Goal: Complete application form

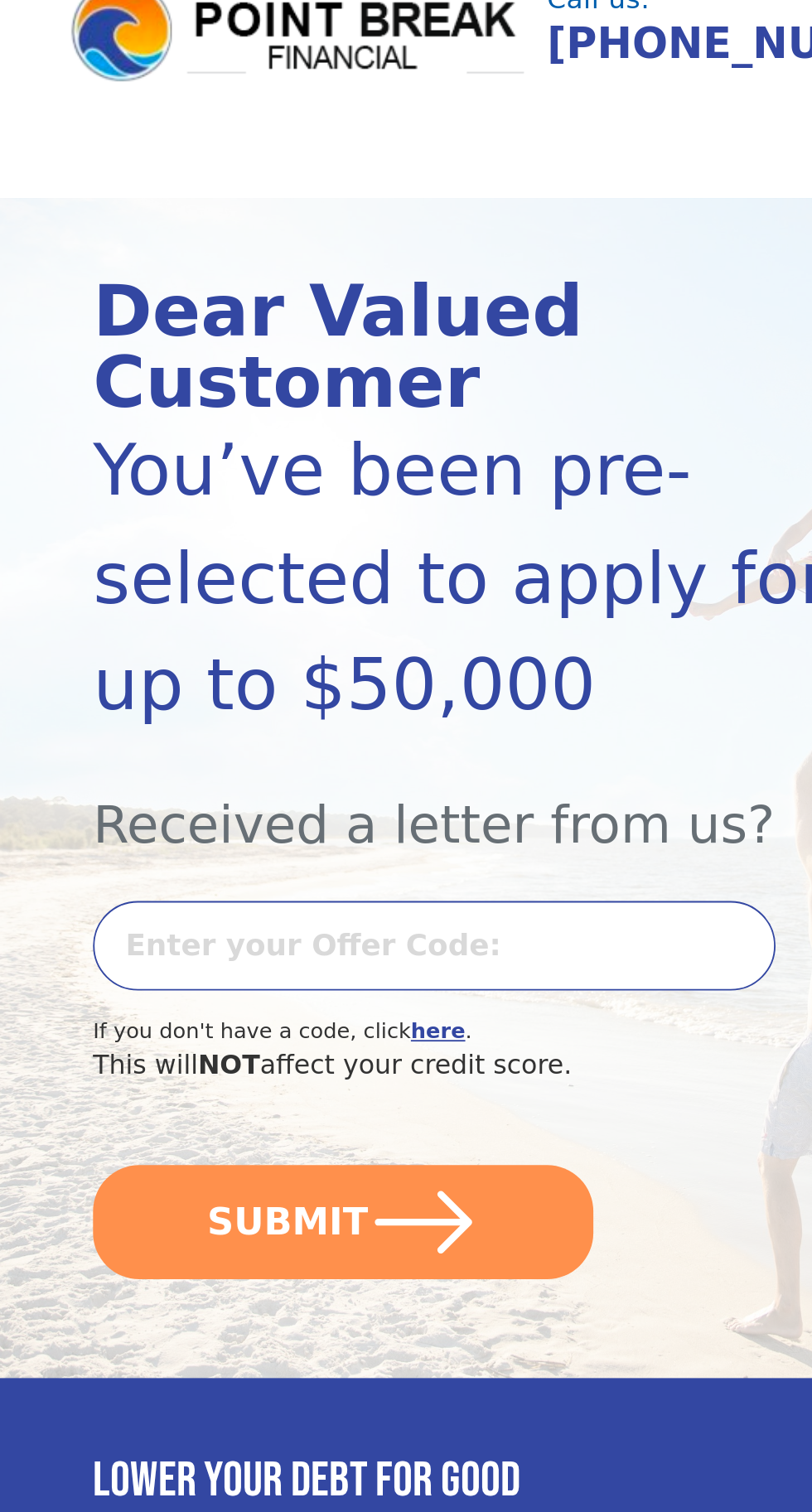
click at [352, 556] on input "text" at bounding box center [346, 579] width 366 height 48
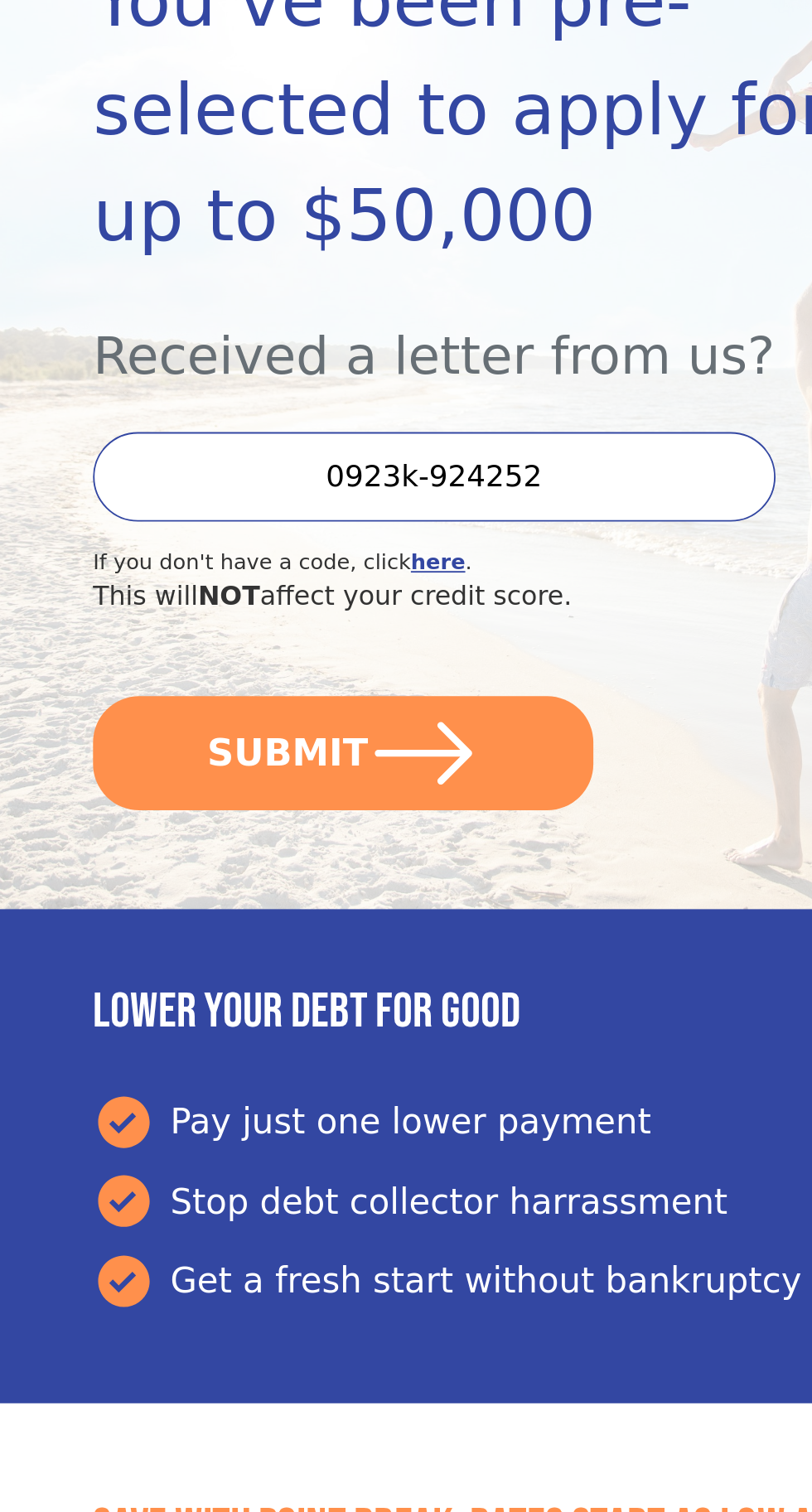
type input "0923k-924252"
click at [342, 711] on icon "submit" at bounding box center [340, 728] width 52 height 34
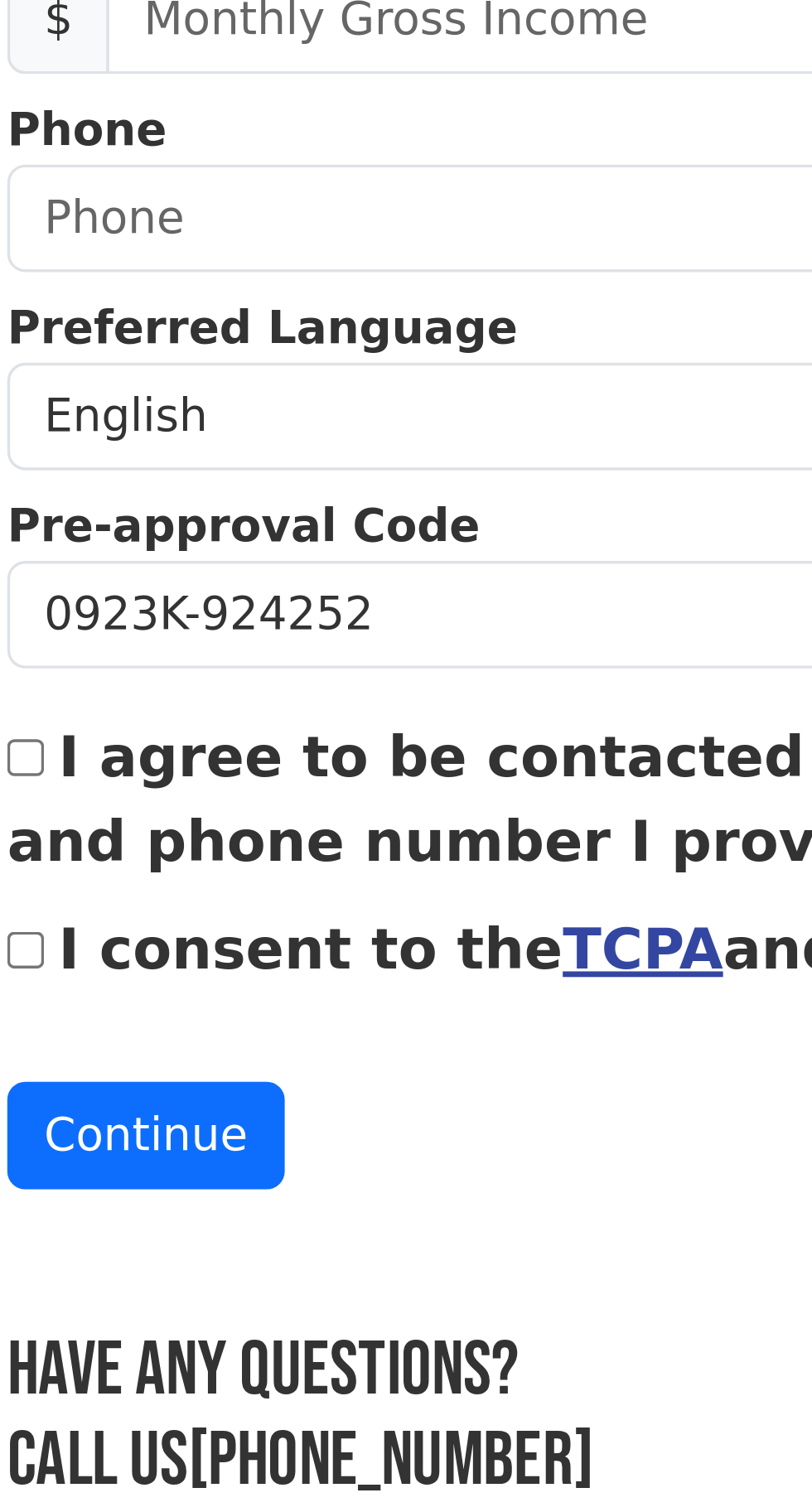
click at [280, 972] on link "TCPA" at bounding box center [304, 982] width 47 height 20
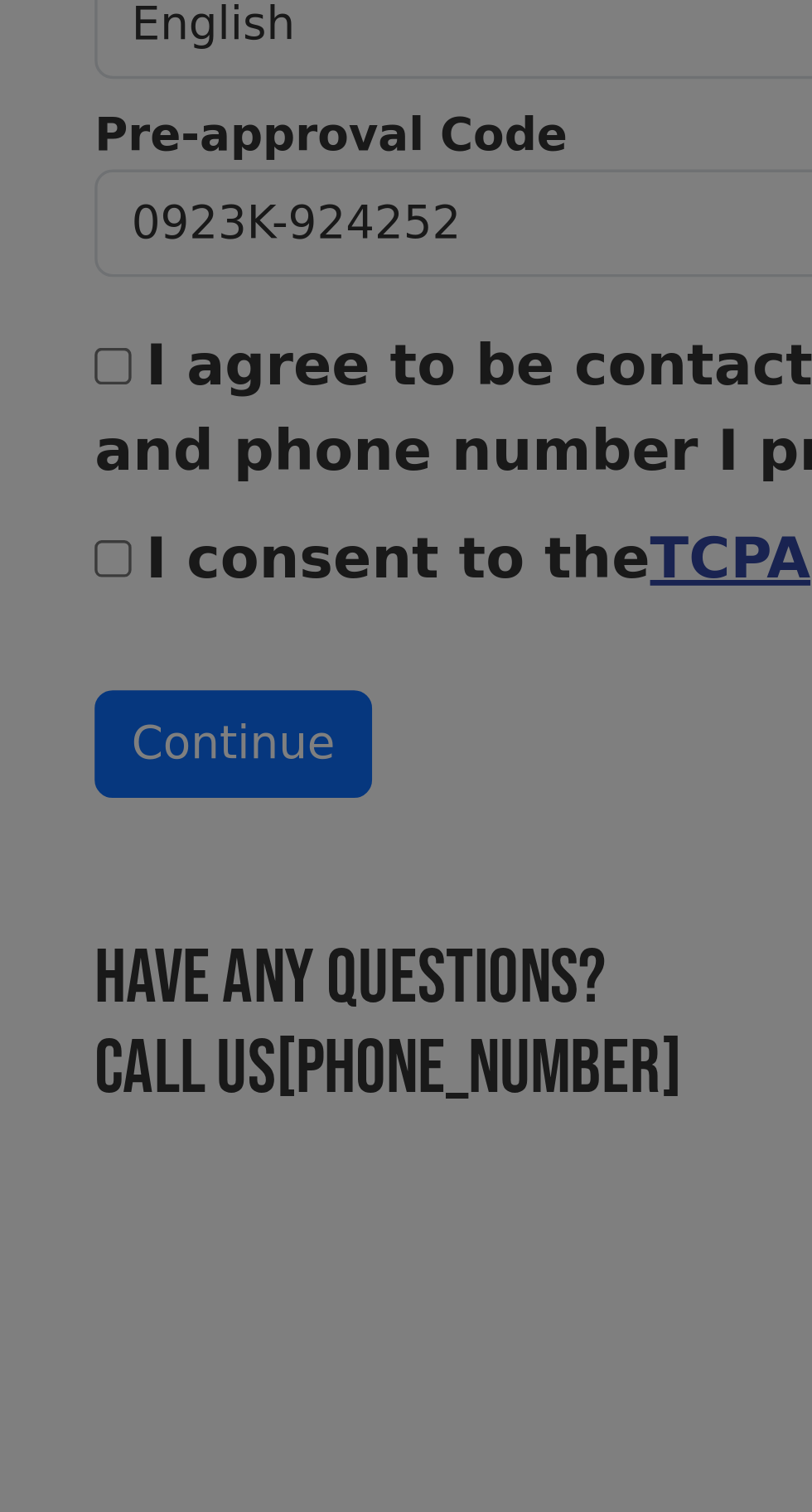
click at [275, 969] on div "× TCPA Consent TCPA By submitting this form, you consent to receiving calls and…" at bounding box center [406, 756] width 812 height 1512
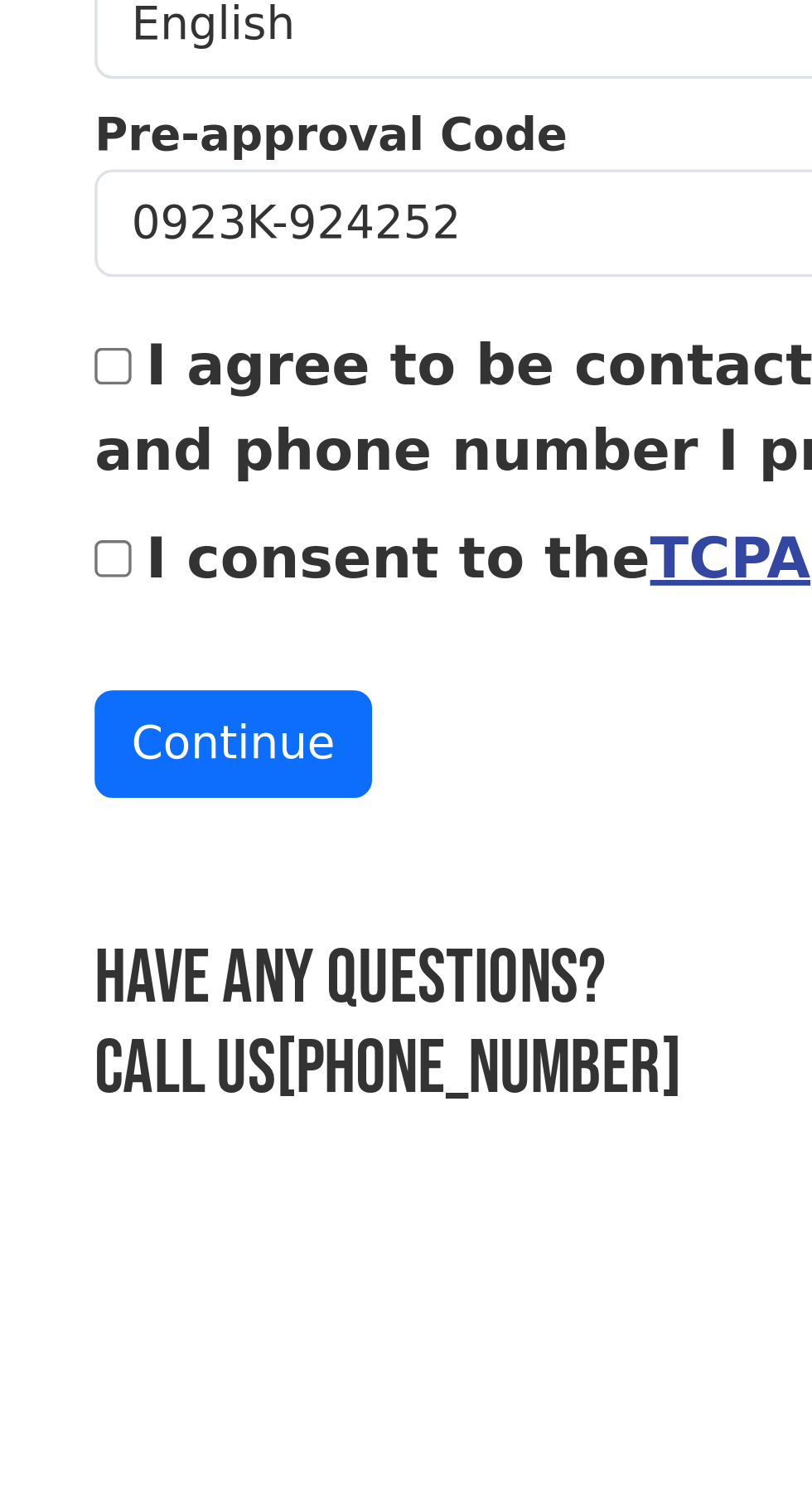
click at [280, 972] on link "TCPA" at bounding box center [304, 982] width 47 height 20
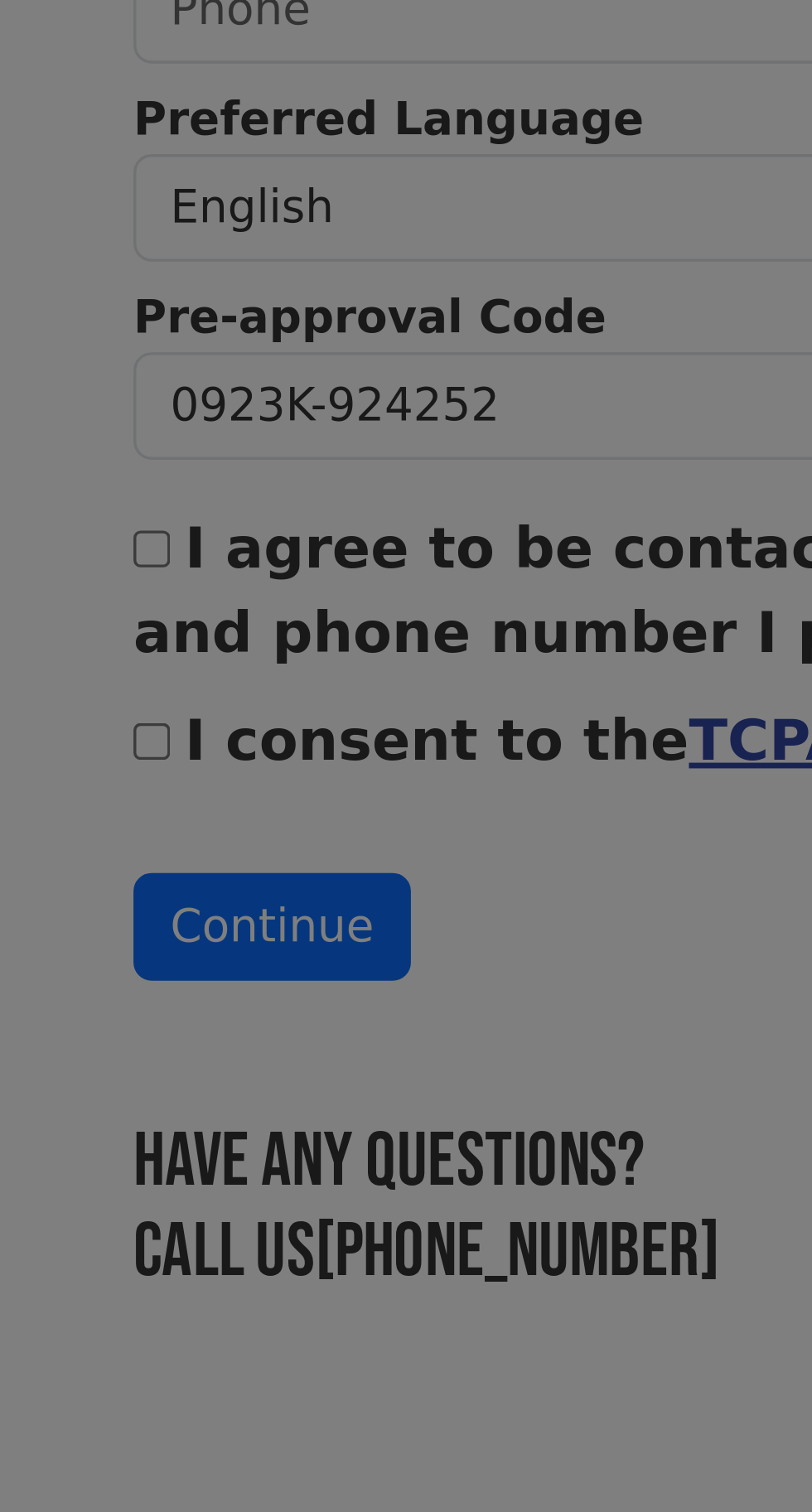
click at [261, 971] on div "× TCPA Consent TCPA By submitting this form, you consent to receiving calls and…" at bounding box center [406, 756] width 812 height 1512
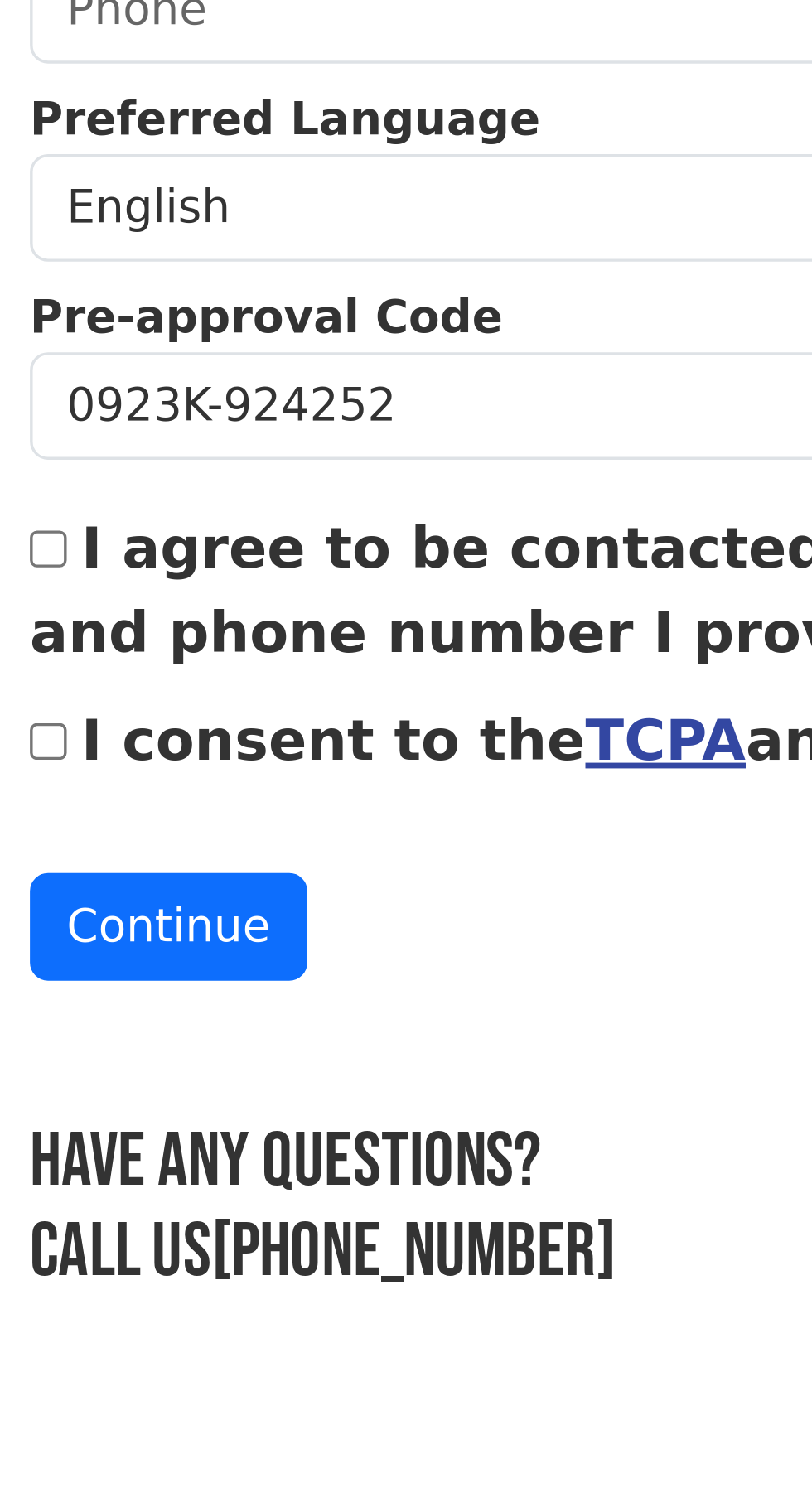
click at [280, 972] on link "TCPA" at bounding box center [304, 982] width 47 height 20
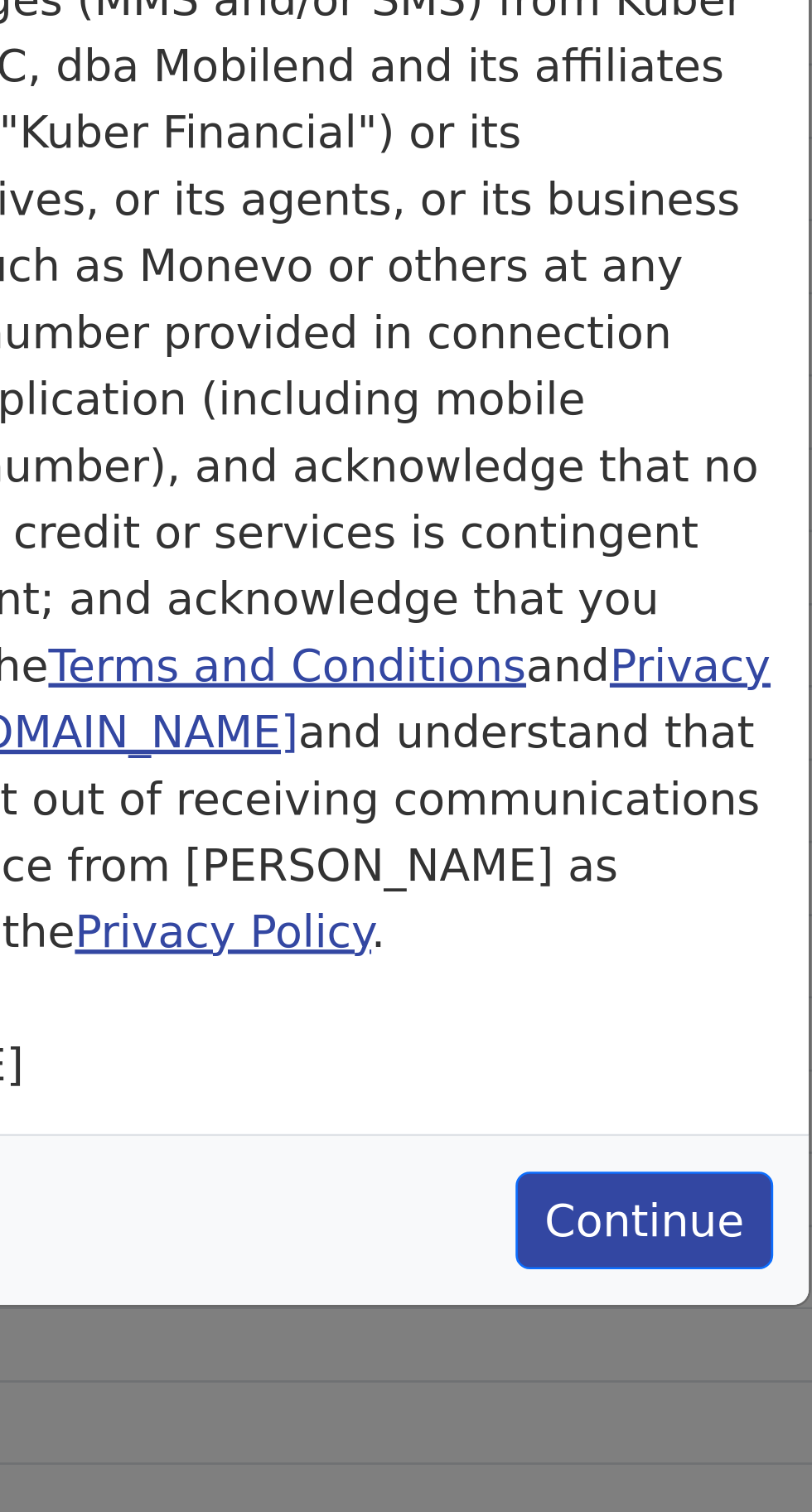
click at [449, 576] on link "Privacy Policy" at bounding box center [394, 586] width 110 height 20
